Goal: Task Accomplishment & Management: Manage account settings

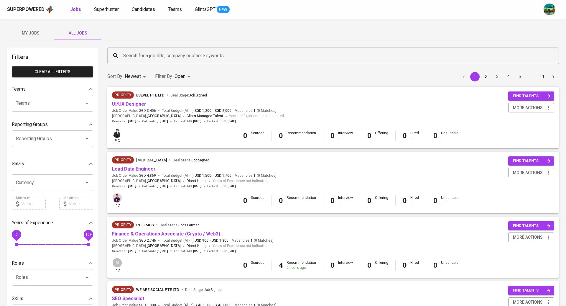
click at [139, 60] on input "Search for a job title, company or other keywords" at bounding box center [335, 55] width 426 height 11
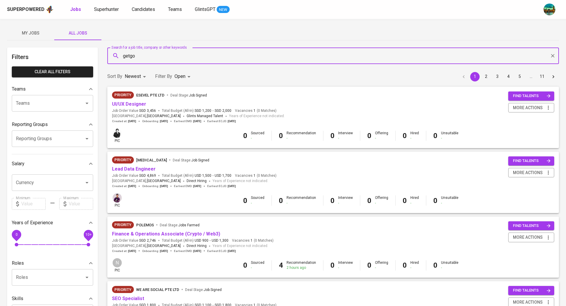
type input "getgo"
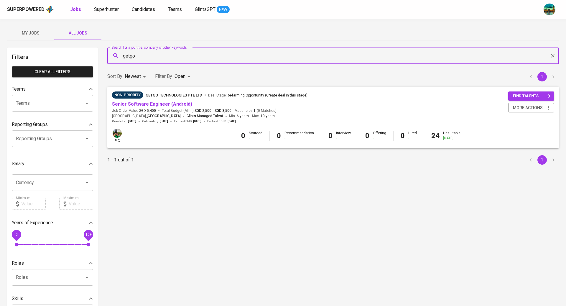
click at [151, 105] on link "Senior Software Engineer (Android)" at bounding box center [152, 104] width 80 height 6
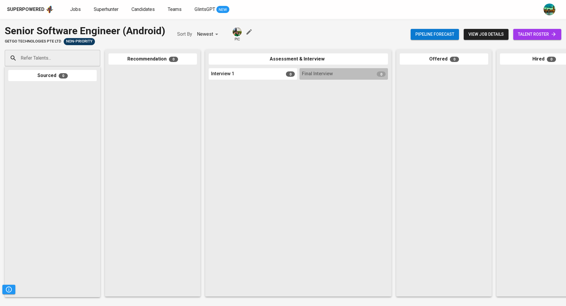
click at [538, 36] on span "talent roster" at bounding box center [537, 34] width 39 height 7
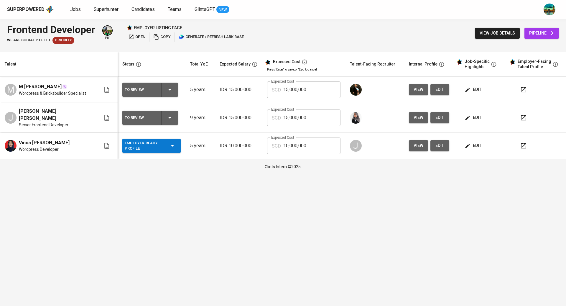
click at [472, 144] on span "edit" at bounding box center [474, 145] width 16 height 7
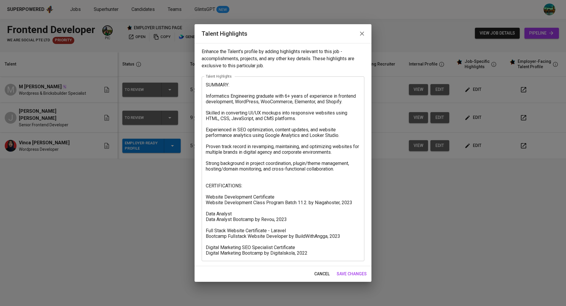
click at [364, 31] on icon "button" at bounding box center [361, 33] width 7 height 7
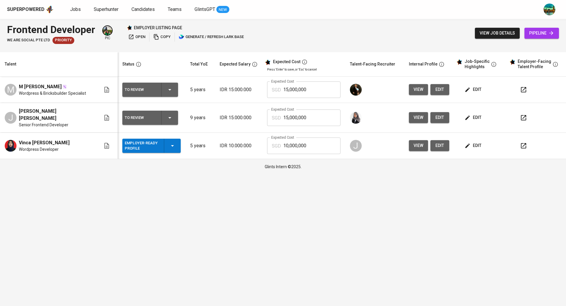
click at [413, 116] on span "view" at bounding box center [418, 117] width 10 height 7
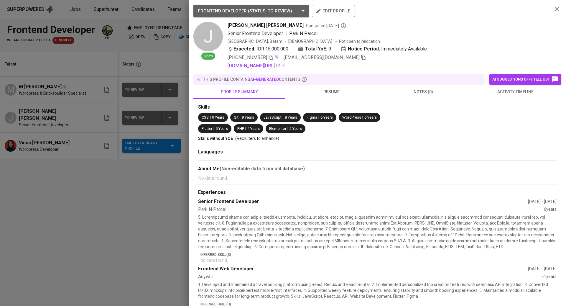
click at [517, 93] on span "activity timeline" at bounding box center [515, 91] width 85 height 7
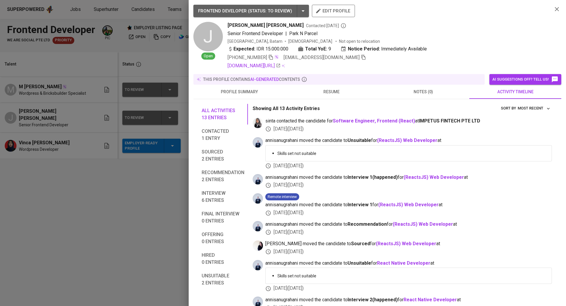
click at [123, 172] on div at bounding box center [283, 153] width 566 height 306
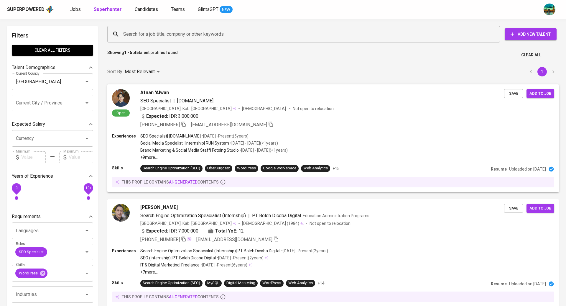
scroll to position [67, 0]
